Goal: Book appointment/travel/reservation

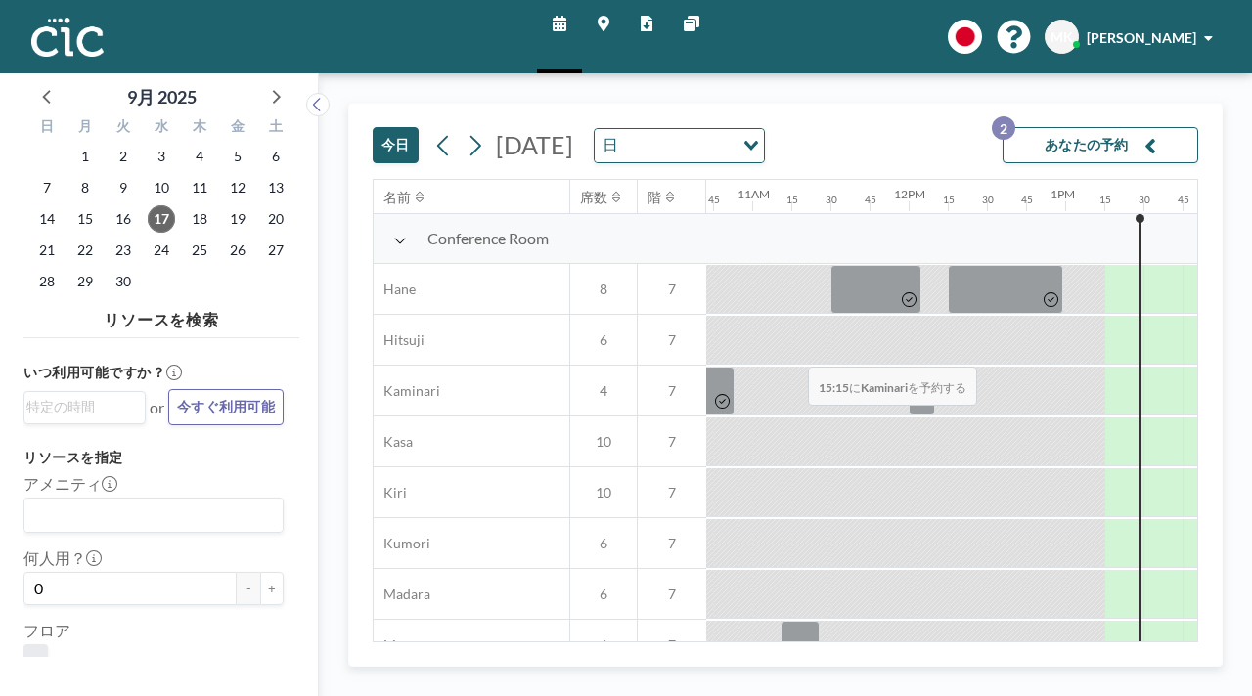
scroll to position [0, 1642]
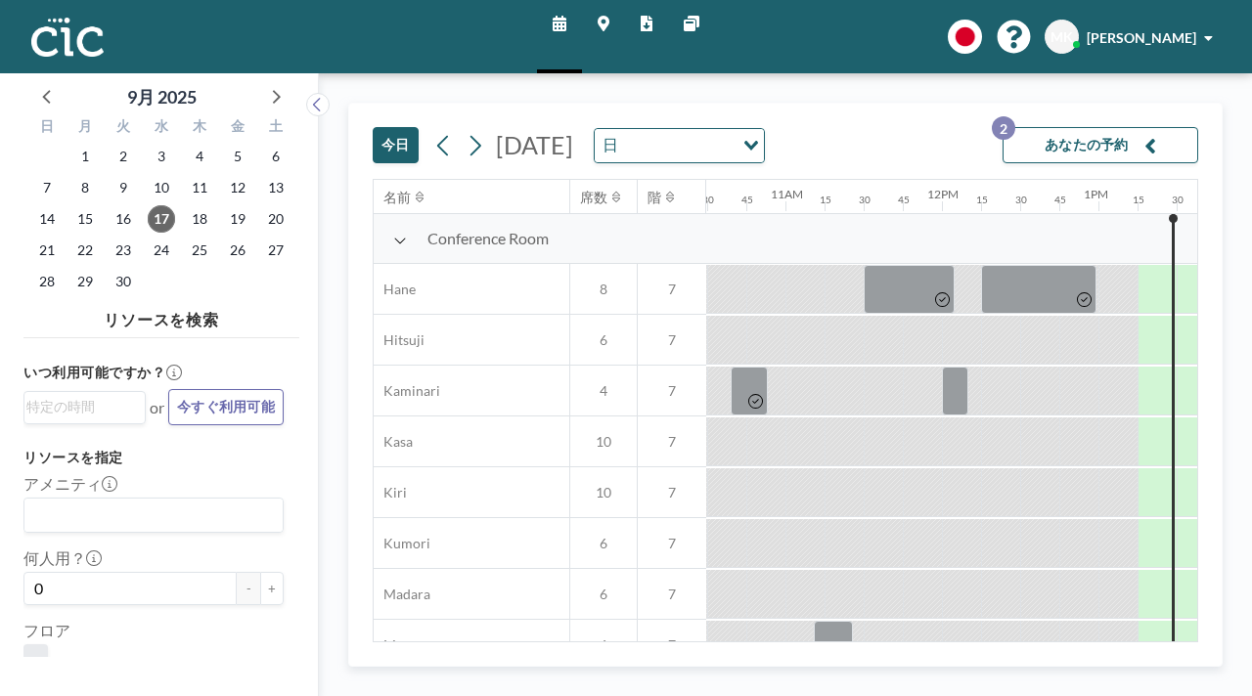
click at [1073, 133] on button "あなたの予約 2" at bounding box center [1101, 145] width 196 height 36
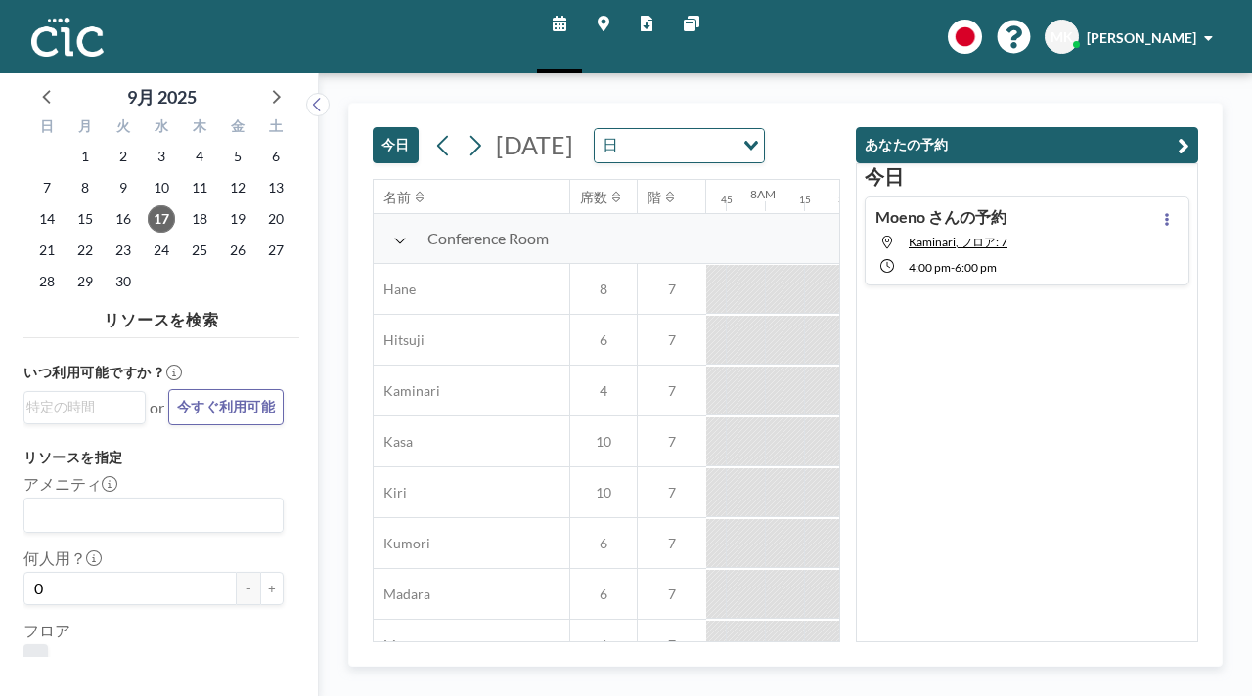
click at [840, 105] on div "[DATE] [DATE] 日 Loading..." at bounding box center [607, 141] width 468 height 75
click at [751, 73] on div "[DATE] [DATE] 日 Loading... 名前 席数 階 12AM 15 30 45 1AM 15 30 45 2AM 15 30 45 3AM …" at bounding box center [785, 384] width 933 height 623
click at [1189, 134] on icon "button" at bounding box center [1184, 145] width 12 height 23
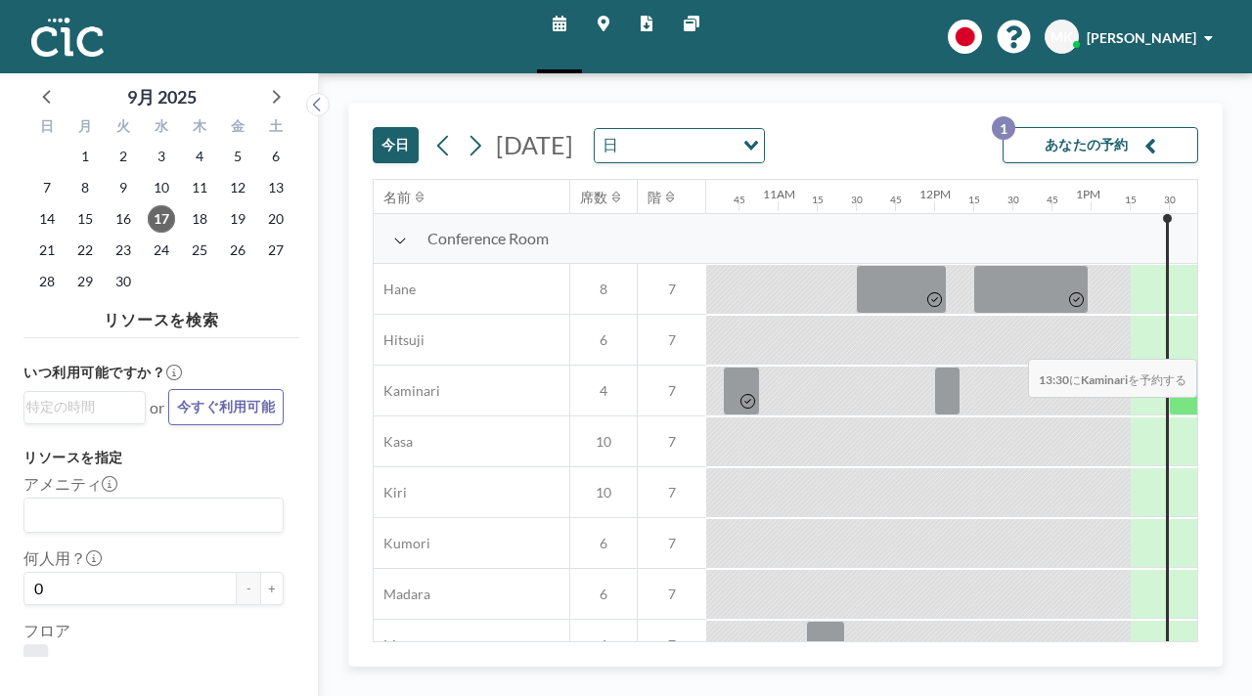
scroll to position [0, 1725]
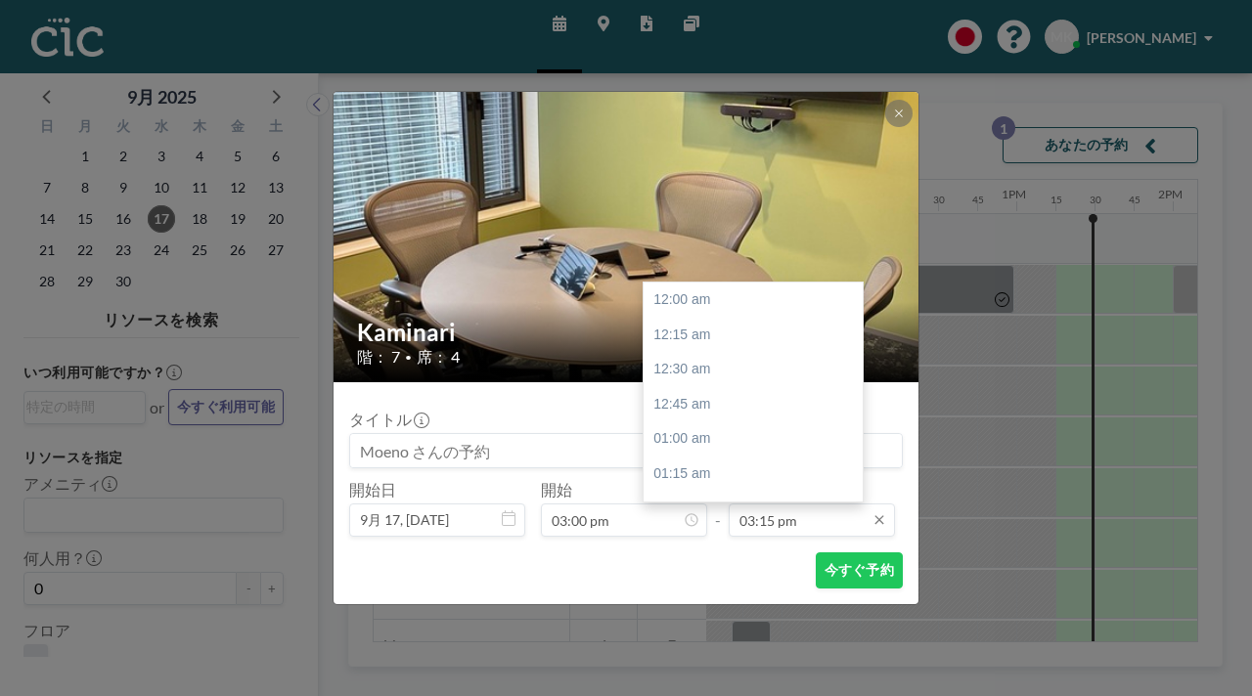
scroll to position [1905, 0]
click at [794, 504] on input "03:15 pm" at bounding box center [812, 520] width 166 height 33
click at [743, 606] on div "04:00 pm" at bounding box center [753, 623] width 219 height 35
type input "04:00 pm"
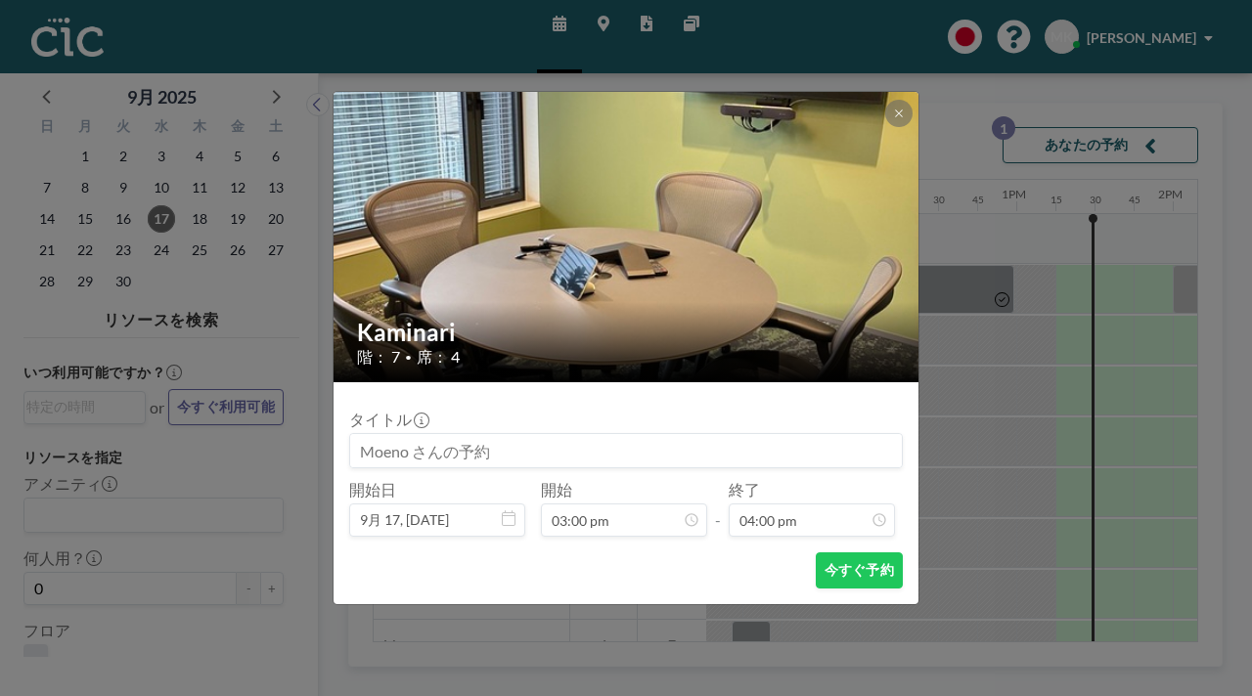
scroll to position [0, 0]
click at [816, 553] on button "今すぐ予約" at bounding box center [859, 571] width 87 height 36
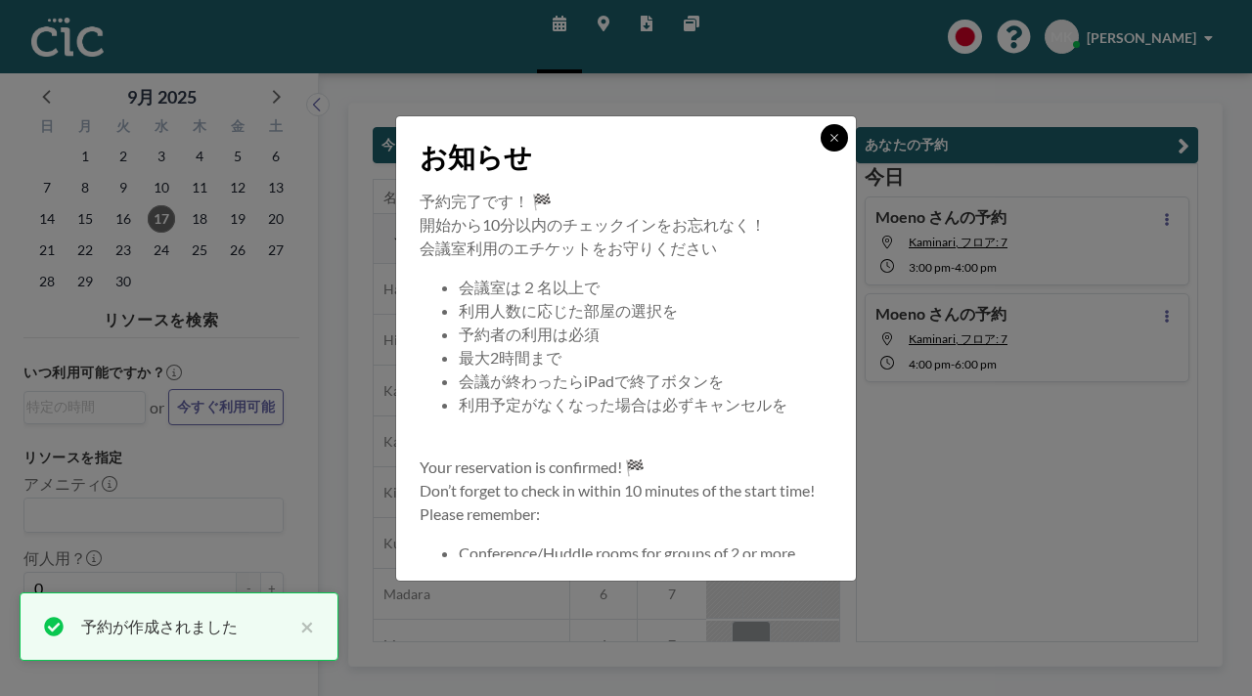
click at [821, 152] on button at bounding box center [834, 137] width 27 height 27
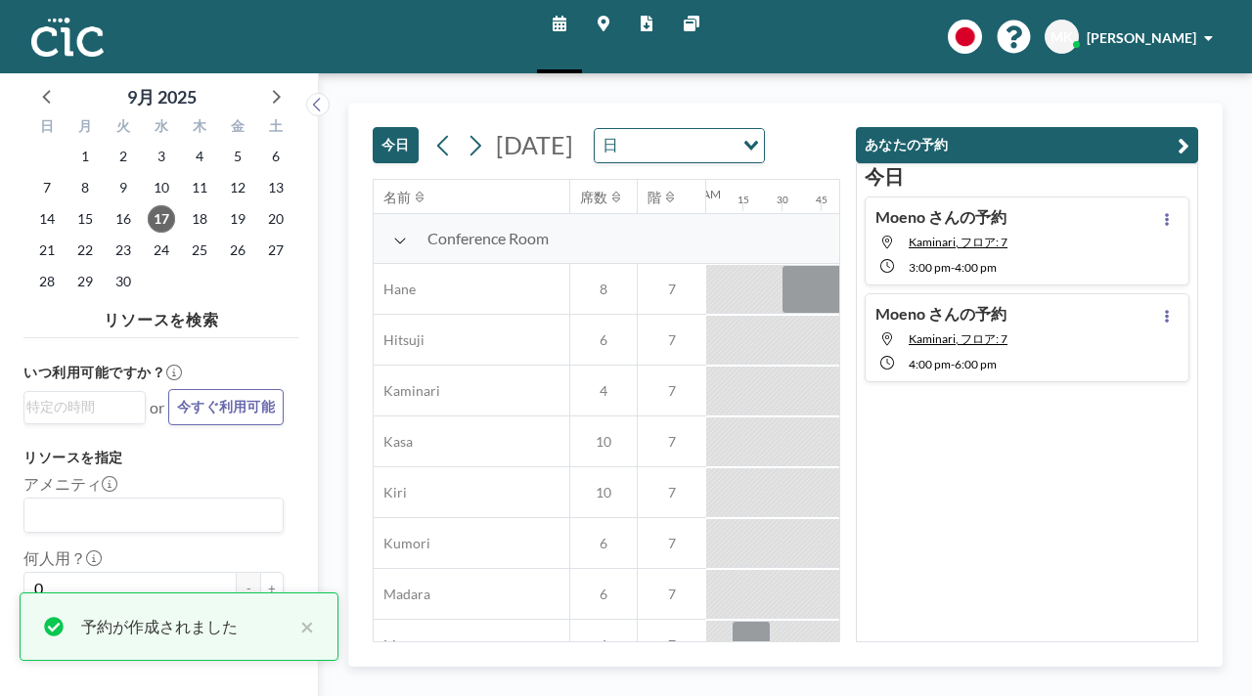
click at [1189, 134] on icon "button" at bounding box center [1184, 145] width 12 height 23
